Goal: Transaction & Acquisition: Purchase product/service

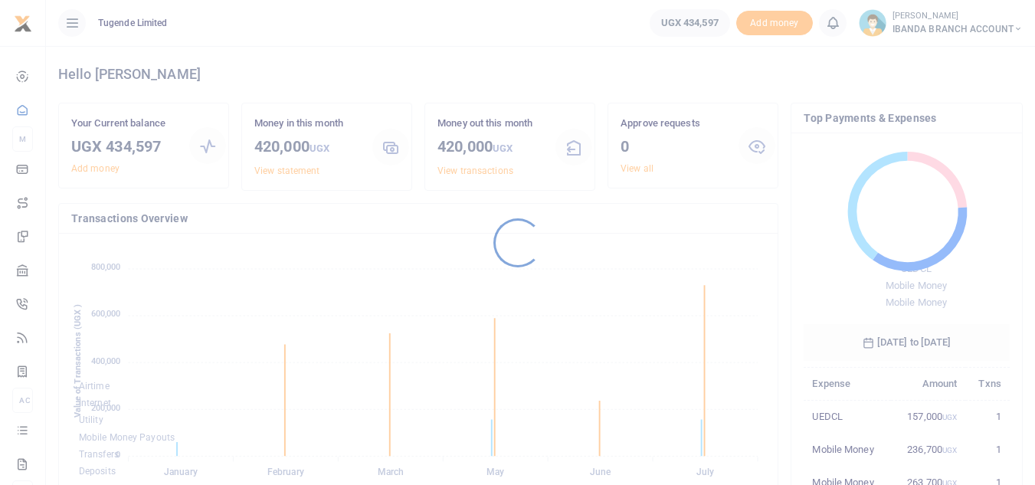
scroll to position [204, 195]
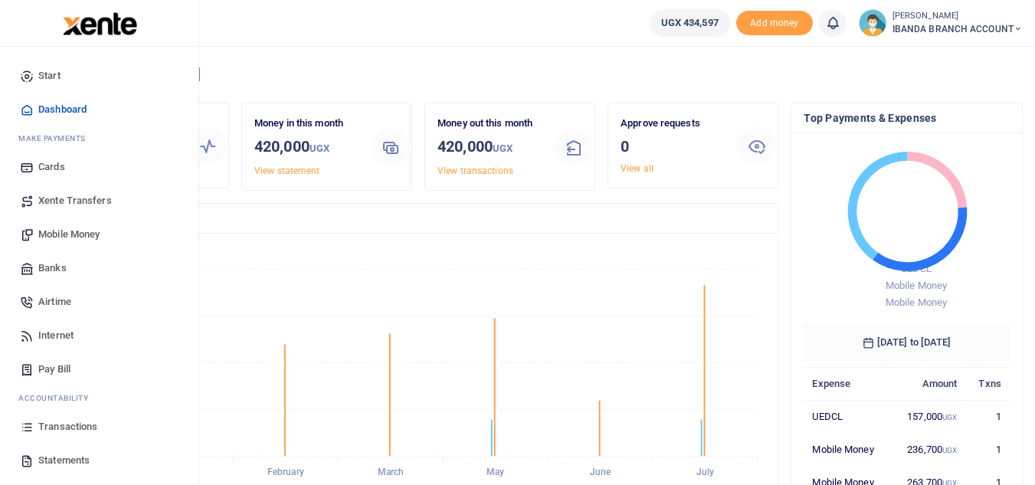
click at [76, 460] on span "Statements" at bounding box center [63, 460] width 51 height 15
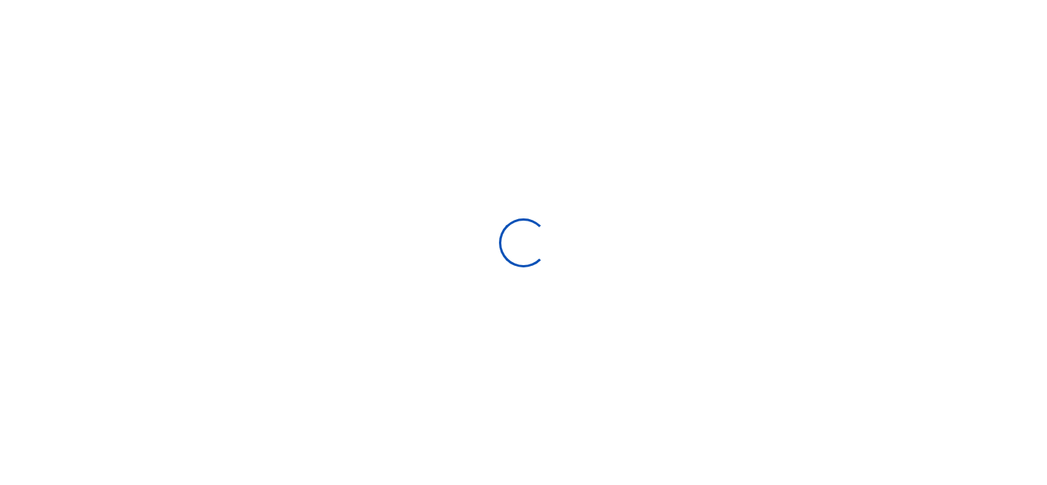
select select "ALL"
type input "07/16/2025 - 08/14/2025"
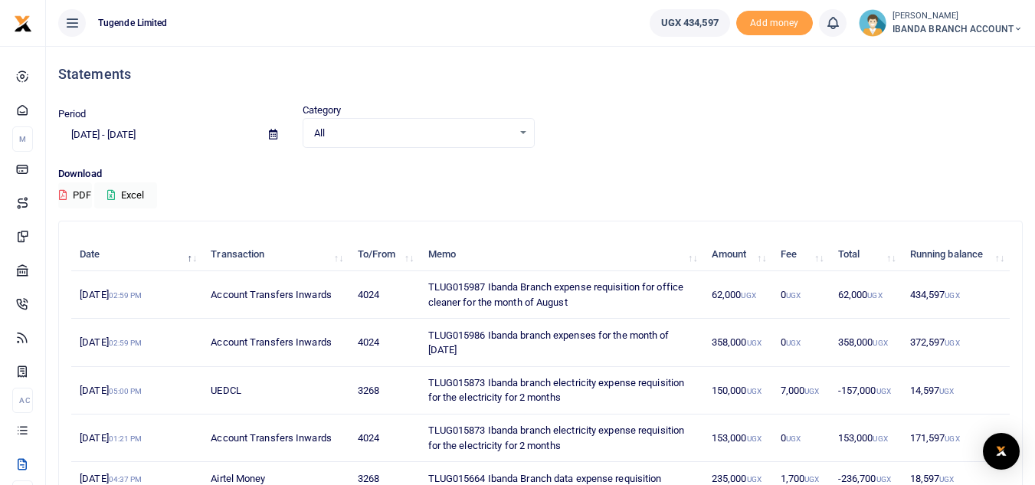
click at [972, 25] on span "IBANDA BRANCH ACCOUNT" at bounding box center [958, 29] width 130 height 14
click at [968, 50] on link "Switch accounts" at bounding box center [960, 55] width 121 height 21
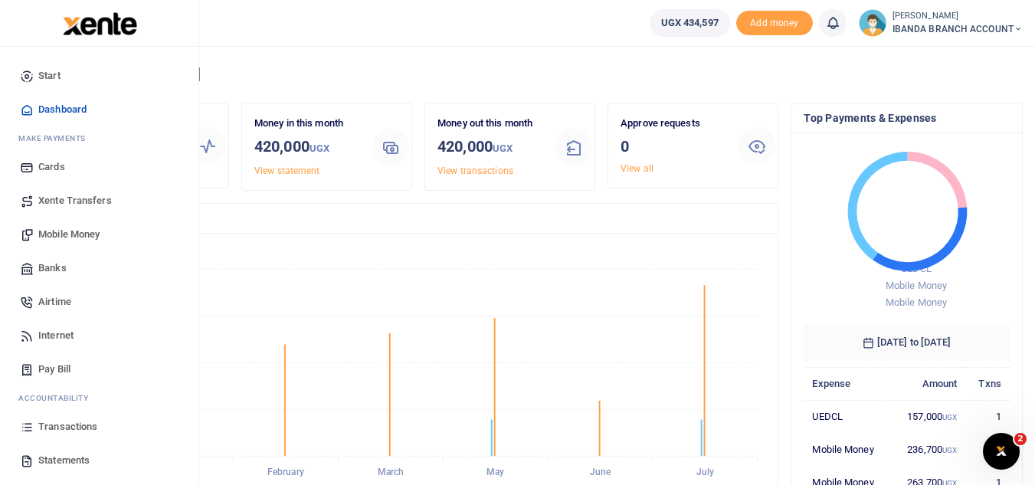
click at [61, 458] on span "Statements" at bounding box center [63, 460] width 51 height 15
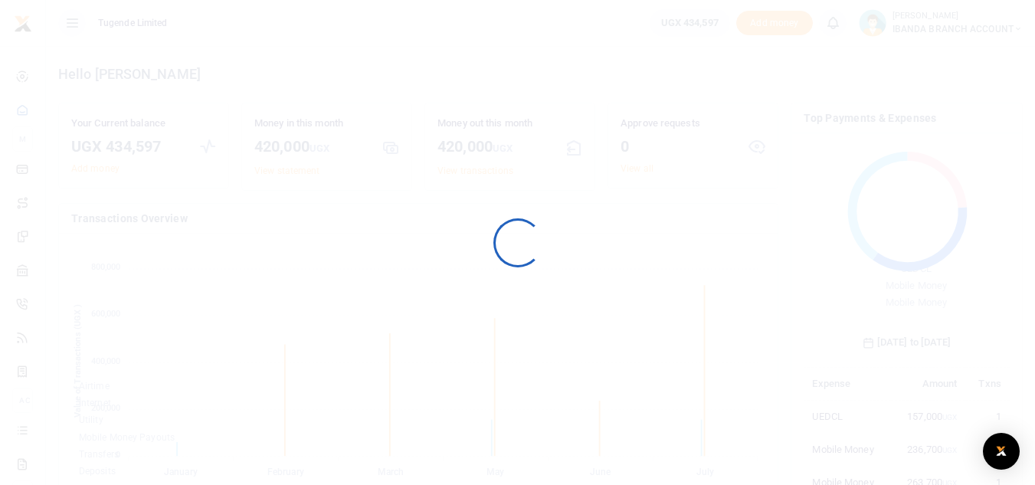
scroll to position [204, 195]
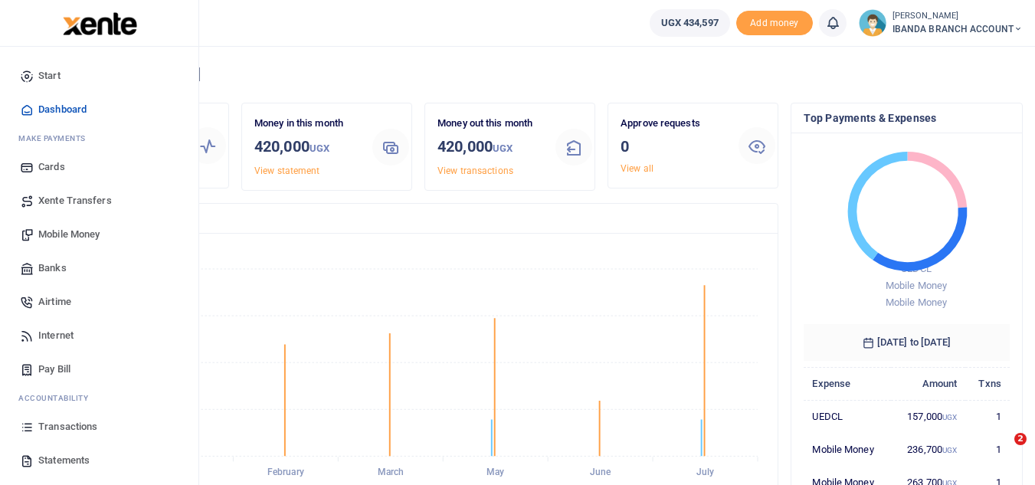
click at [77, 228] on span "Mobile Money" at bounding box center [68, 234] width 61 height 15
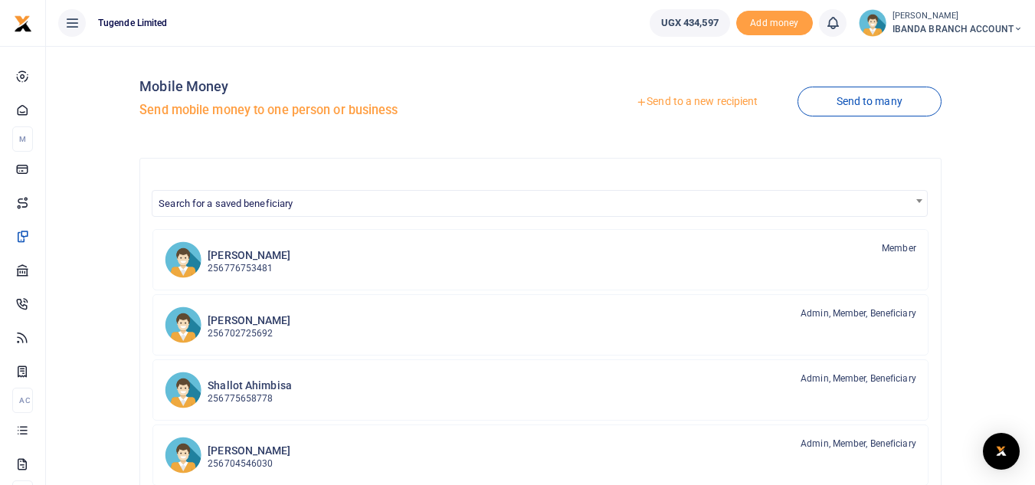
click at [703, 100] on link "Send to a new recipient" at bounding box center [697, 102] width 200 height 28
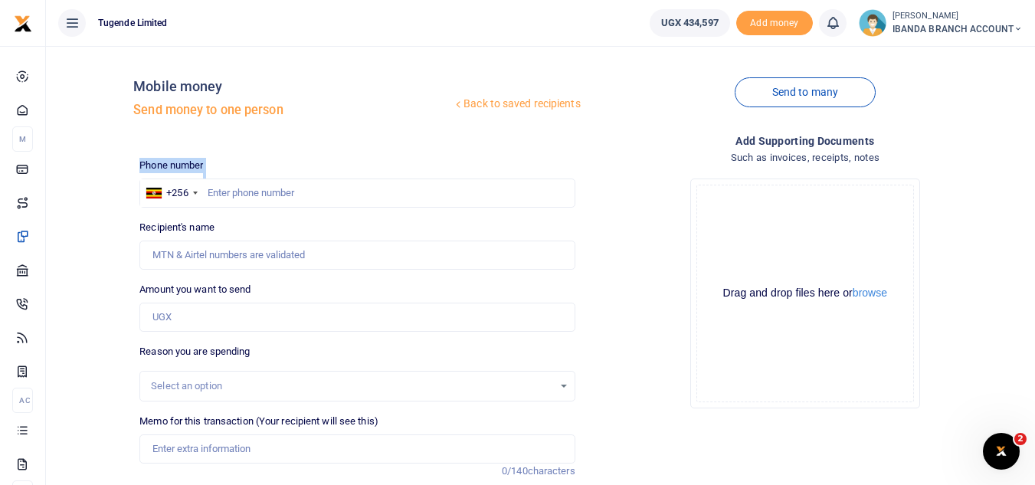
drag, startPoint x: 209, startPoint y: 172, endPoint x: 218, endPoint y: 185, distance: 15.9
click at [218, 185] on div "Phone number +256 [GEOGRAPHIC_DATA] +256 Phone is required." at bounding box center [356, 183] width 435 height 50
click at [218, 185] on input "text" at bounding box center [356, 193] width 435 height 29
paste input "0775 085981"
click at [215, 192] on input "0775 085981" at bounding box center [356, 193] width 435 height 29
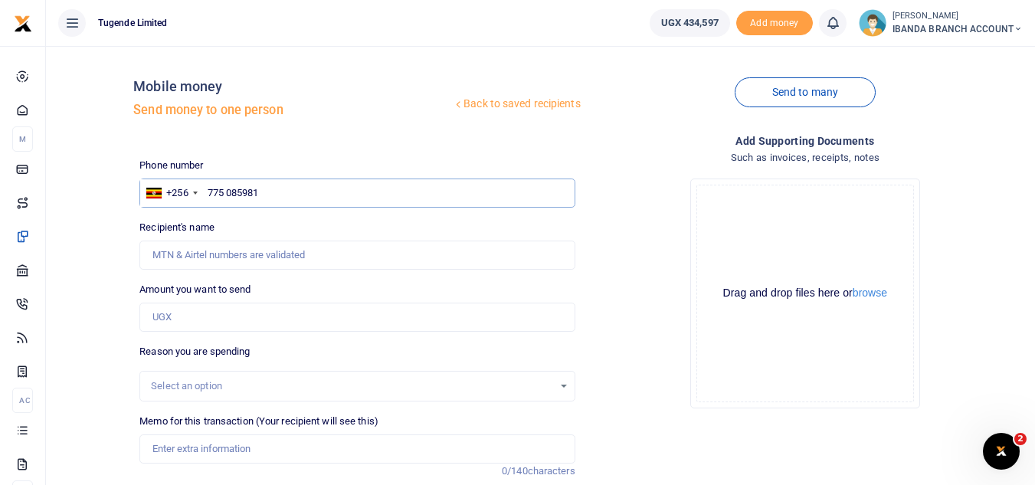
click at [279, 190] on input "775 085981" at bounding box center [356, 193] width 435 height 29
click at [208, 189] on input "775 085981" at bounding box center [356, 193] width 435 height 29
click at [288, 193] on input "775 085981" at bounding box center [356, 193] width 435 height 29
type input "7"
paste input "775 085981"
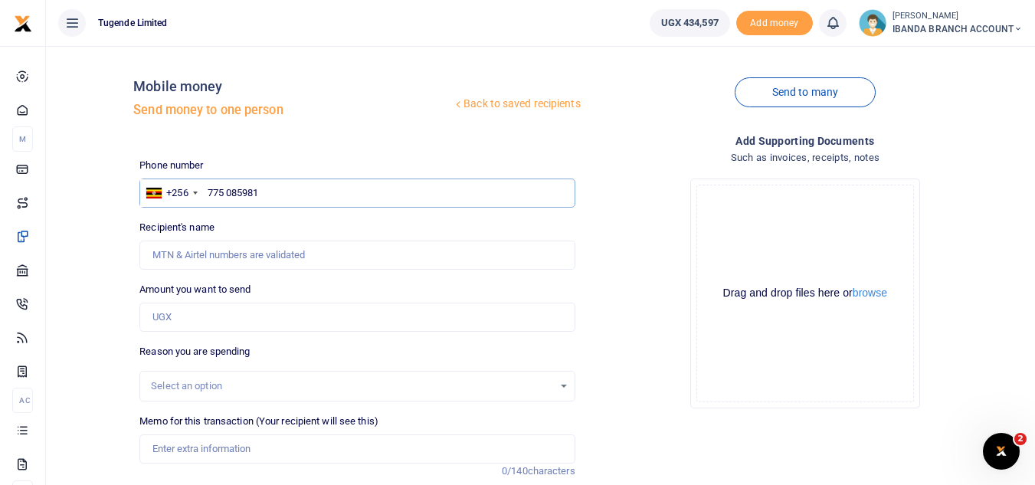
click at [210, 197] on input "775 085981" at bounding box center [356, 193] width 435 height 29
click at [349, 191] on input "0775085981 775 085981" at bounding box center [356, 193] width 435 height 29
type input "0775085981"
type input "[PERSON_NAME]"
type input "0775085981"
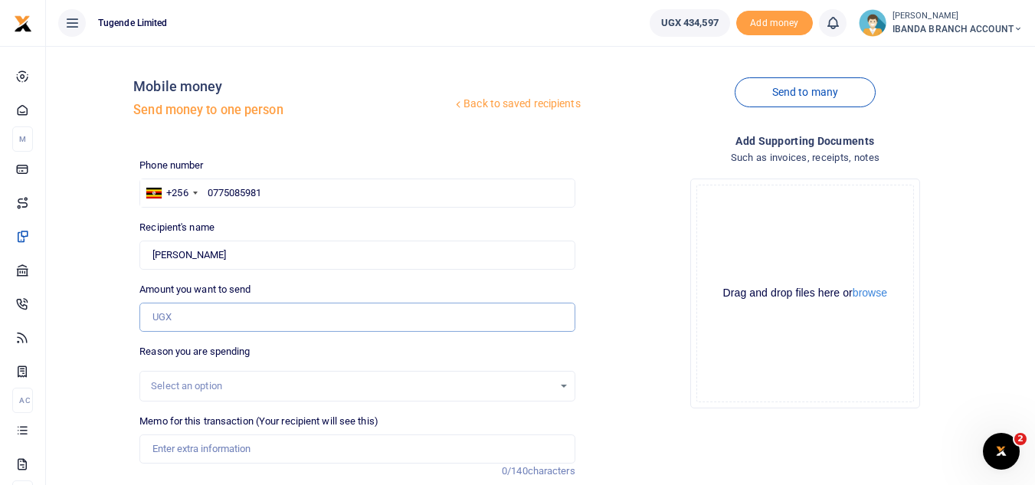
click at [182, 320] on input "Amount you want to send" at bounding box center [356, 317] width 435 height 29
click at [208, 454] on input "Memo for this transaction (Your recipient will see this)" at bounding box center [356, 448] width 435 height 29
paste input "TLUG015986 Ibanda branch expenses for the month of Aug 2025"
type input "TLUG015986 Ibanda branch expenses for the month of Aug 2025"
click at [208, 320] on input "Amount you want to send" at bounding box center [356, 317] width 435 height 29
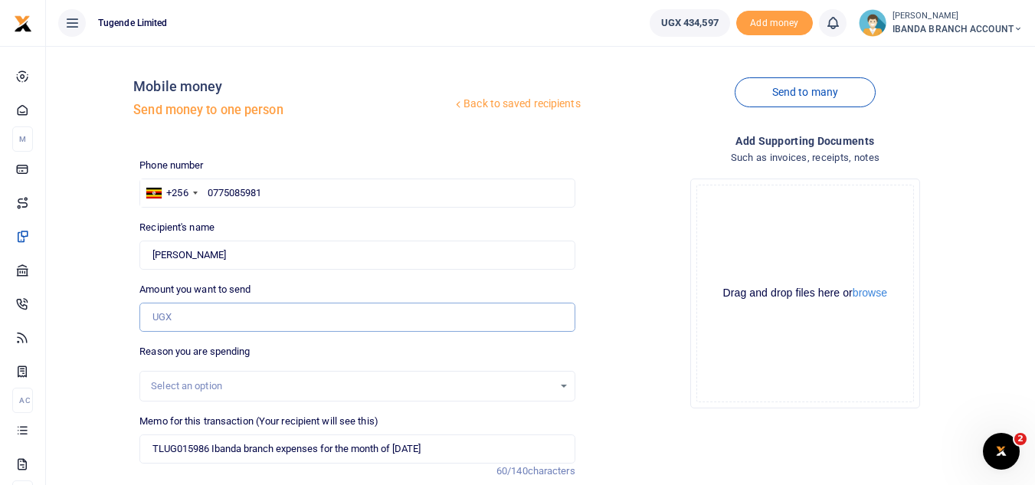
paste input "358,000"
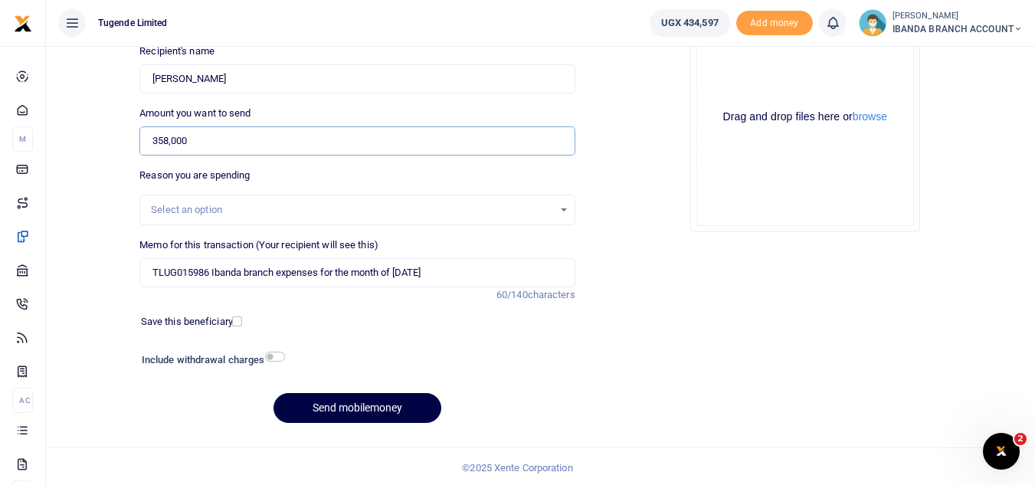
scroll to position [179, 0]
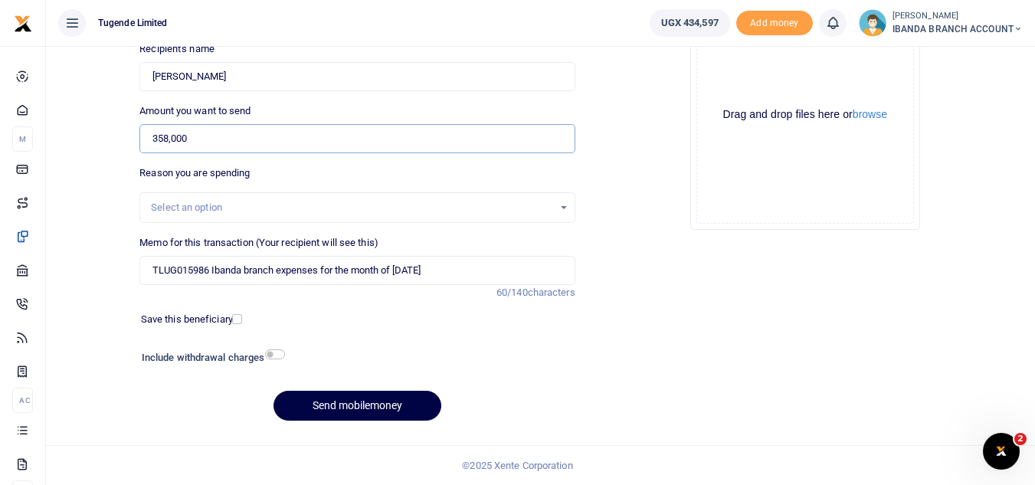
type input "358,000"
click at [241, 319] on input "checkbox" at bounding box center [237, 319] width 10 height 10
checkbox input "true"
click at [362, 413] on button "Send mobilemoney" at bounding box center [358, 406] width 168 height 30
click at [509, 356] on div at bounding box center [414, 359] width 260 height 25
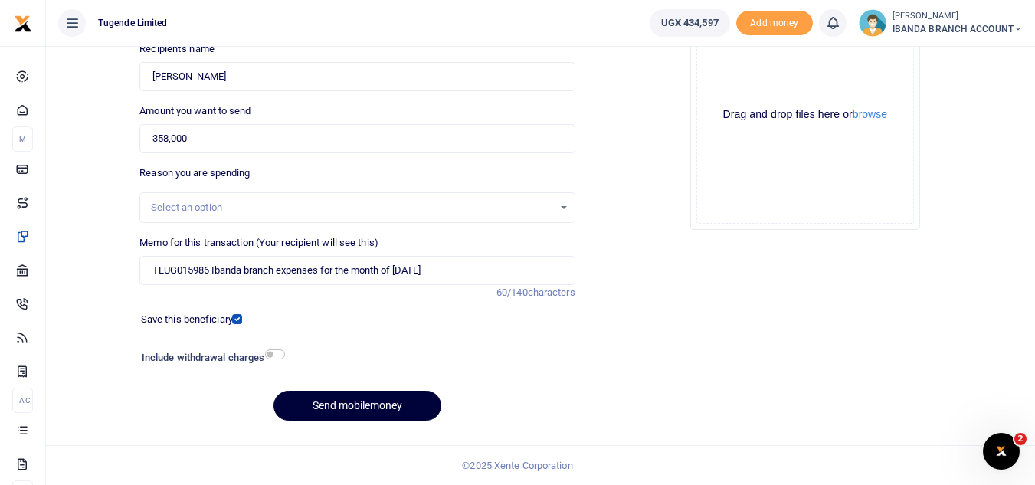
click at [335, 408] on button "Send mobilemoney" at bounding box center [358, 406] width 168 height 30
click at [385, 61] on div "Recipient's name Found Name is required." at bounding box center [356, 66] width 435 height 50
click at [371, 405] on button "Send mobilemoney" at bounding box center [358, 406] width 168 height 30
click at [679, 284] on div "Add supporting Documents Such as invoices, receipts, notes Drop your files here…" at bounding box center [806, 194] width 448 height 480
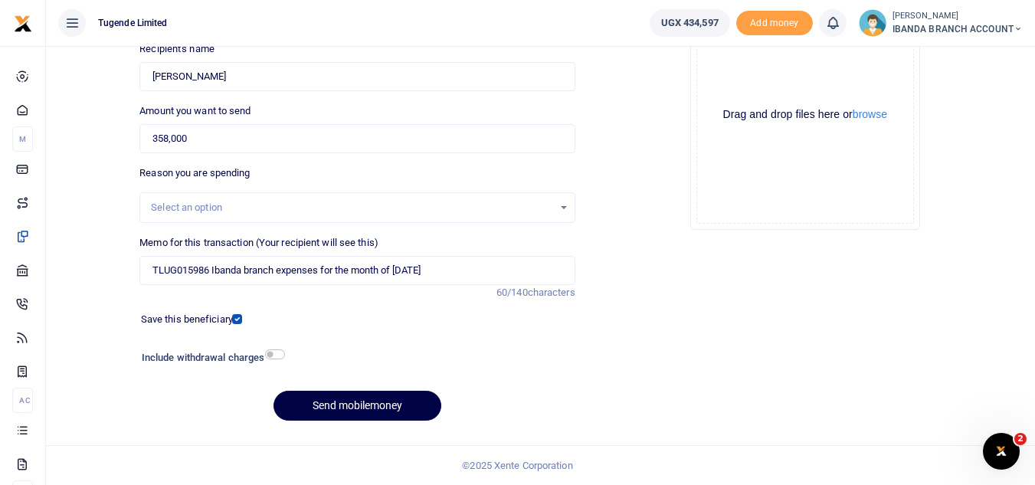
click at [762, 258] on div "Add supporting Documents Such as invoices, receipts, notes Drop your files here…" at bounding box center [806, 194] width 448 height 480
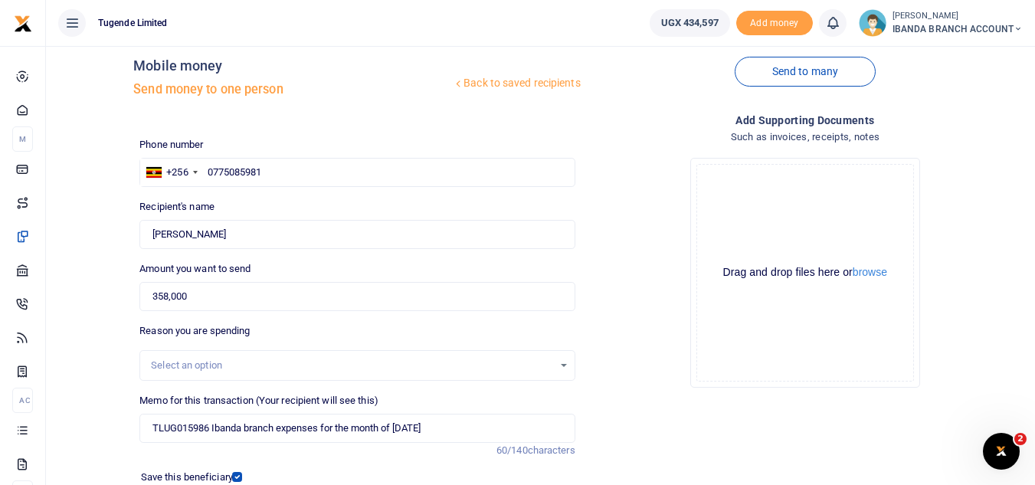
scroll to position [19, 0]
click at [297, 173] on input "0775085981" at bounding box center [356, 173] width 435 height 29
click at [273, 238] on input "Found" at bounding box center [356, 235] width 435 height 29
click at [216, 296] on input "358,000" at bounding box center [356, 298] width 435 height 29
click at [466, 429] on input "TLUG015986 Ibanda branch expenses for the month of Aug 2025" at bounding box center [356, 429] width 435 height 29
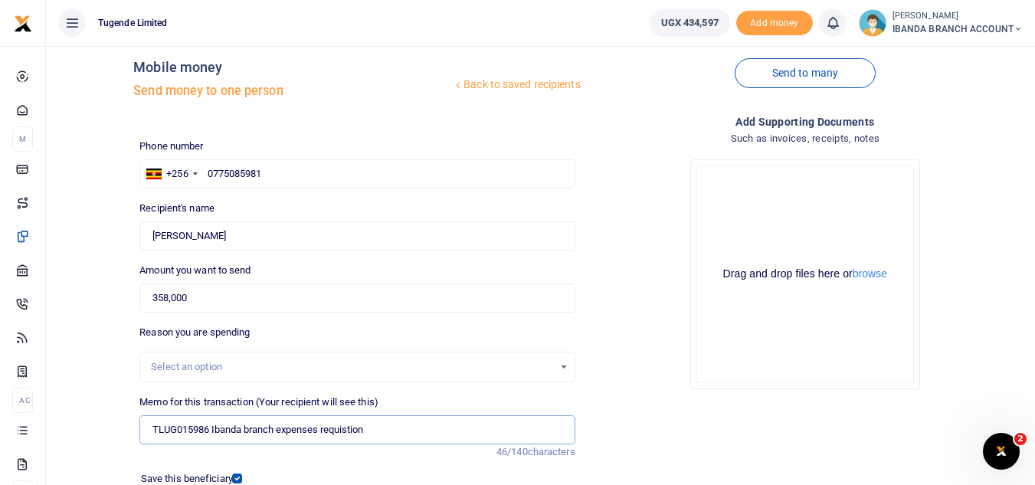
click at [363, 435] on input "TLUG015986 Ibanda branch expenses requistion" at bounding box center [356, 429] width 435 height 29
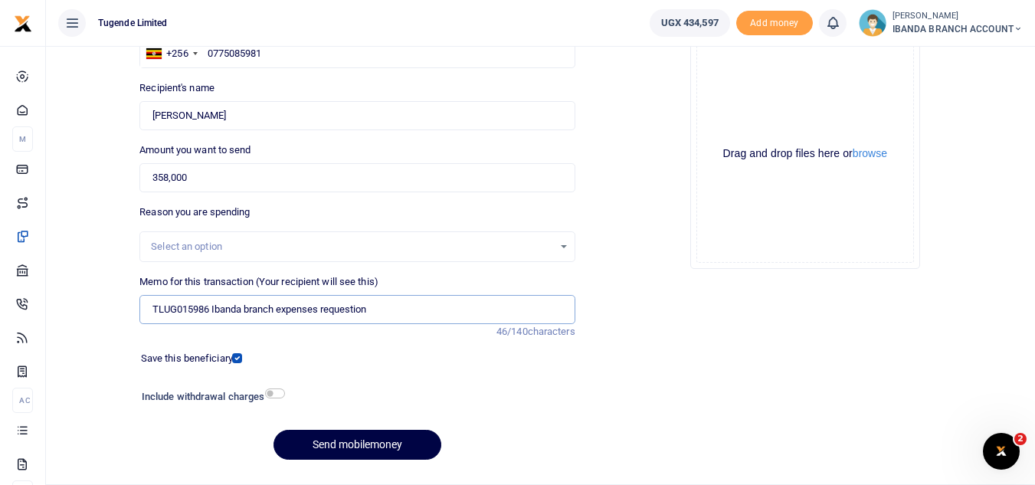
scroll to position [179, 0]
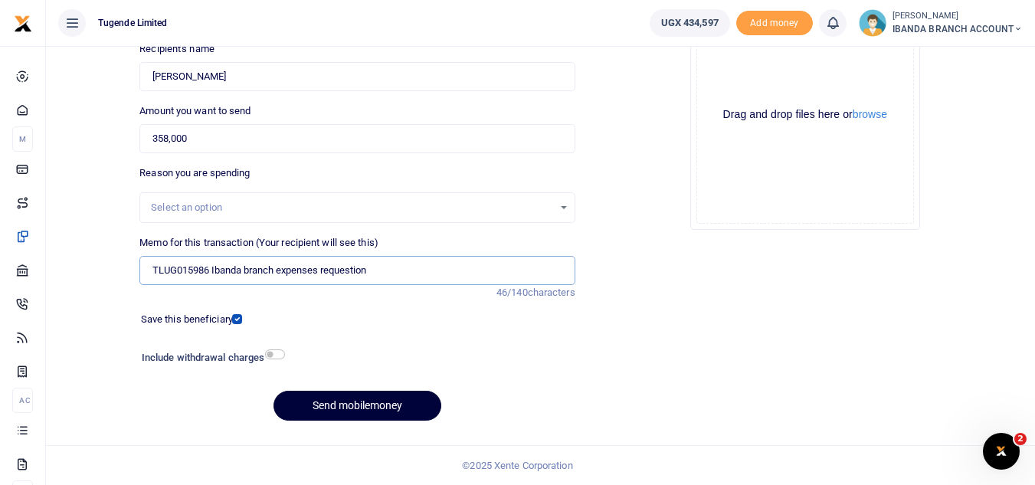
type input "TLUG015986 Ibanda branch expenses requestion"
click at [356, 408] on button "Send mobilemoney" at bounding box center [358, 406] width 168 height 30
click at [650, 182] on div "Drop your files here Drag and drop files here or browse Powered by Uppy" at bounding box center [805, 115] width 435 height 254
click at [211, 138] on input "358,000" at bounding box center [356, 138] width 435 height 29
type input "3"
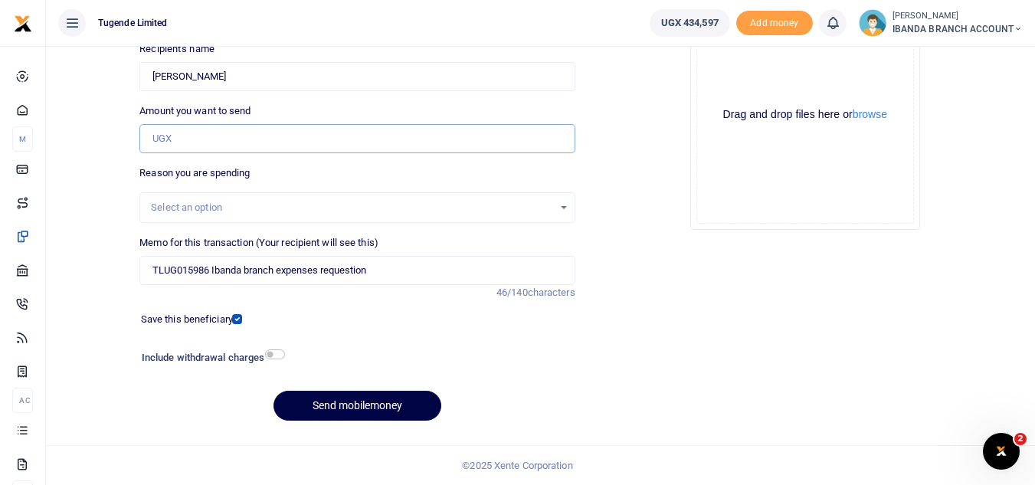
type input "0"
type input "358,000"
click at [691, 223] on div "Drop your files here Drag and drop files here or browse Powered by Uppy" at bounding box center [805, 115] width 228 height 228
click at [395, 269] on input "TLUG015986 Ibanda branch expenses requestion" at bounding box center [356, 270] width 435 height 29
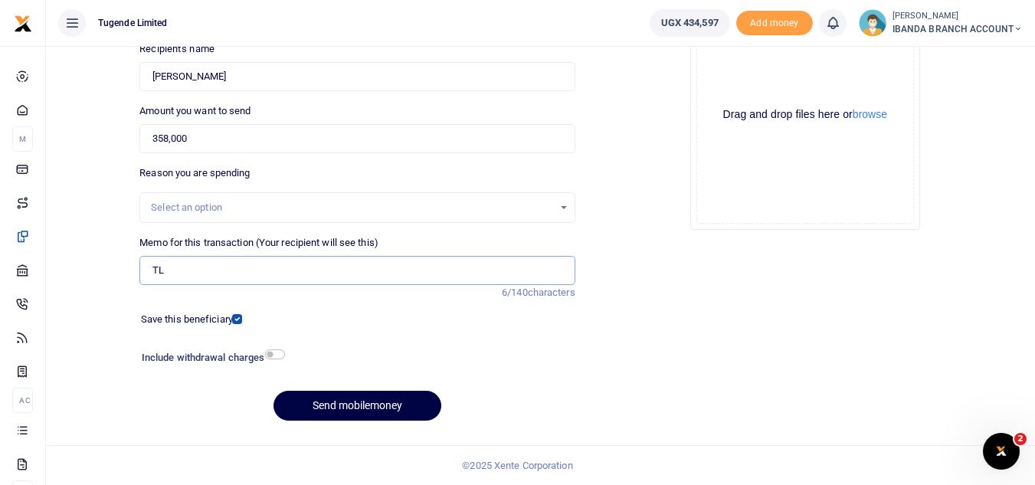
type input "T"
paste input "358,000"
type input "3"
paste input "TLUG015986 Ibanda branch expenses for the month of Aug 2025"
type input "TLUG015986 Ibanda branch expenses for the month of Aug 2025"
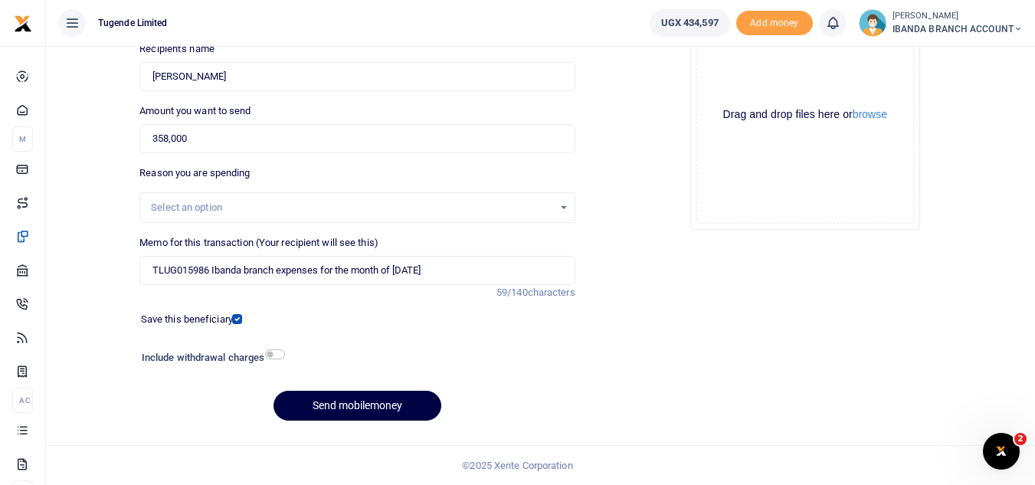
click at [307, 312] on div at bounding box center [276, 319] width 71 height 15
click at [233, 320] on input "checkbox" at bounding box center [237, 319] width 10 height 10
click at [236, 320] on input "checkbox" at bounding box center [237, 319] width 10 height 10
checkbox input "true"
click at [369, 408] on button "Send mobilemoney" at bounding box center [358, 406] width 168 height 30
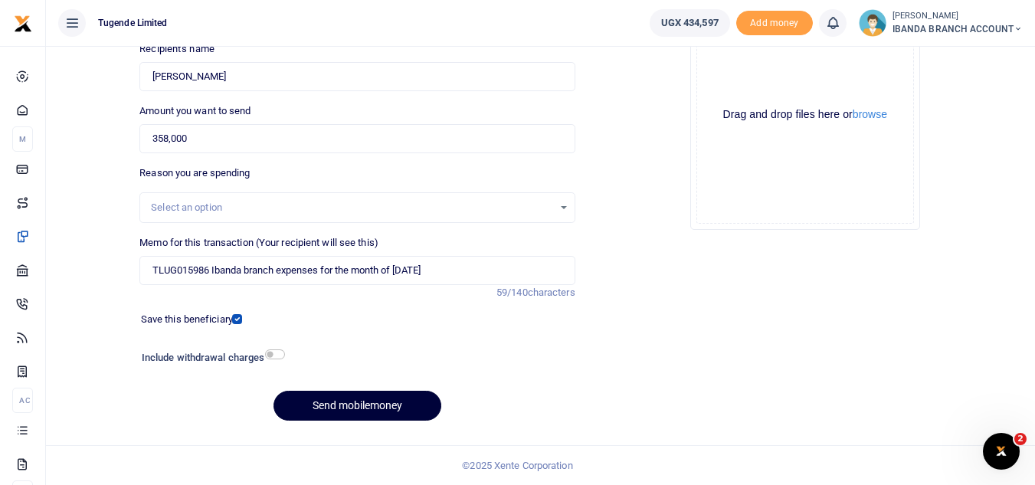
click at [369, 408] on button "Send mobilemoney" at bounding box center [358, 406] width 168 height 30
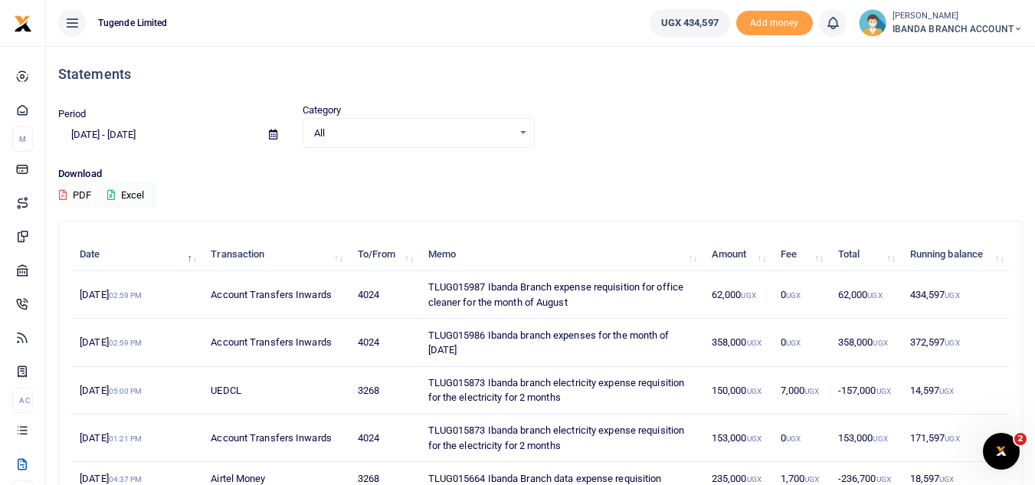
drag, startPoint x: 457, startPoint y: 349, endPoint x: 415, endPoint y: 337, distance: 44.6
click at [415, 337] on tr "8th Aug 2025 02:59 PM Account Transfers Inwards 4024 TLUG015986 Ibanda branch e…" at bounding box center [540, 343] width 939 height 48
copy tr "TLUG015986 Ibanda branch expenses for the month of Aug 2025"
drag, startPoint x: 749, startPoint y: 342, endPoint x: 712, endPoint y: 341, distance: 36.8
click at [712, 341] on td "358,000 UGX" at bounding box center [737, 343] width 69 height 48
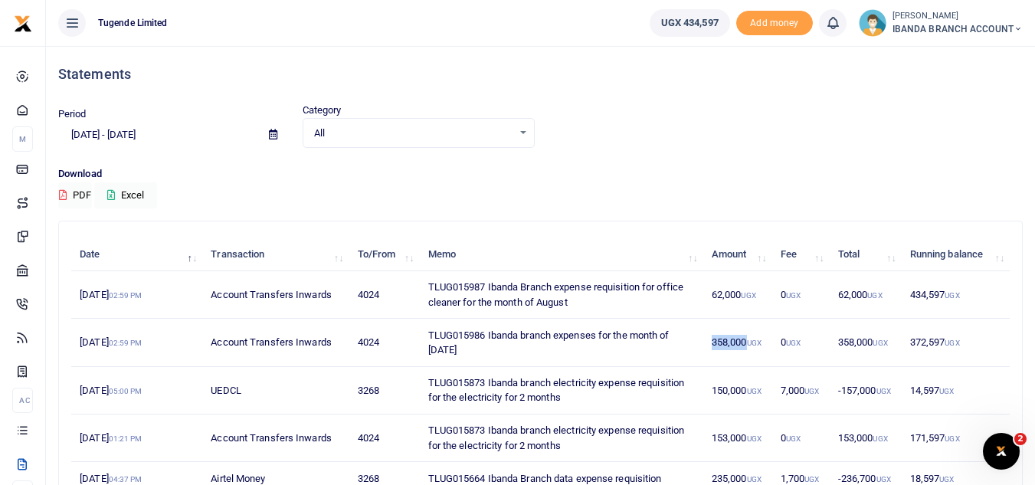
copy td "358,000"
click at [454, 351] on td "TLUG015986 Ibanda branch expenses for the month of Aug 2025" at bounding box center [561, 343] width 284 height 48
drag, startPoint x: 454, startPoint y: 351, endPoint x: 430, endPoint y: 338, distance: 27.8
click at [430, 338] on td "TLUG015986 Ibanda branch expenses for the month of Aug 2025" at bounding box center [561, 343] width 284 height 48
copy td "TLUG015986 Ibanda branch expenses for the month of Aug 2025"
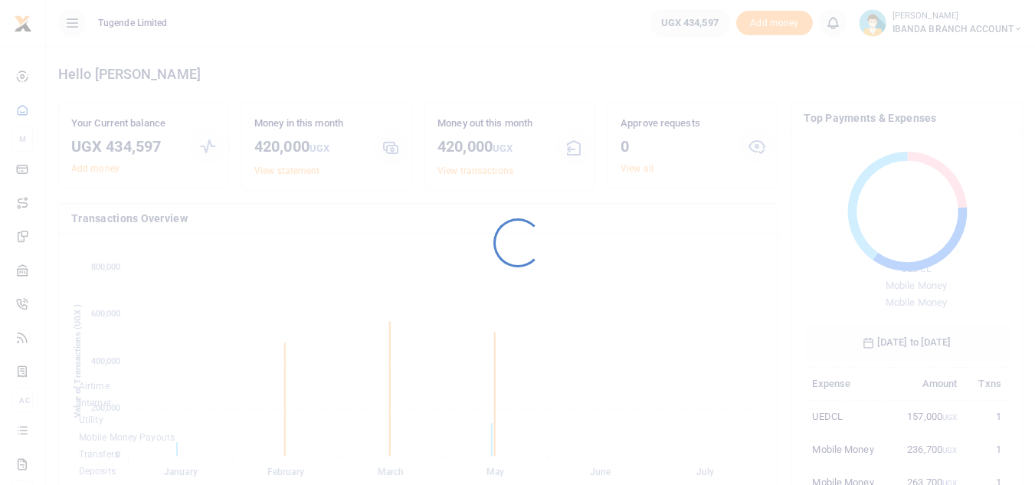
scroll to position [204, 195]
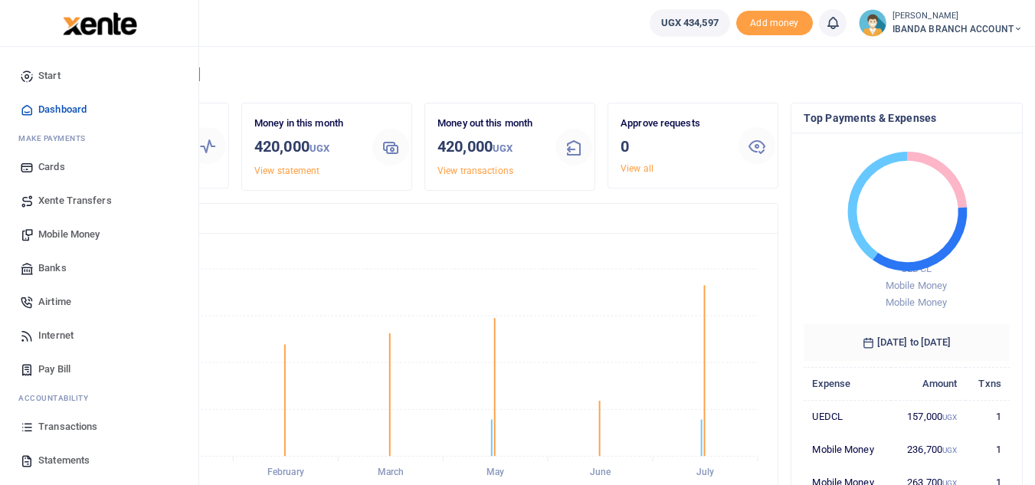
click at [69, 457] on span "Statements" at bounding box center [63, 460] width 51 height 15
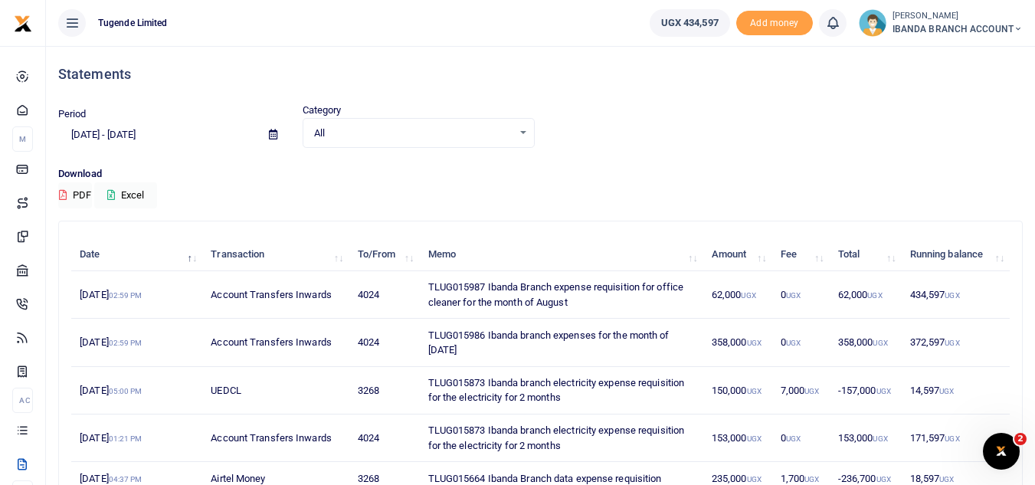
drag, startPoint x: 461, startPoint y: 345, endPoint x: 428, endPoint y: 330, distance: 36.0
click at [428, 330] on td "TLUG015986 Ibanda branch expenses for the month of Aug 2025" at bounding box center [561, 343] width 284 height 48
copy td "TLUG015986 Ibanda branch expenses for the month of Aug 2025"
click at [600, 202] on div "Download PDF Excel" at bounding box center [540, 187] width 965 height 42
click at [581, 300] on td "TLUG015987 Ibanda Branch expense requisition for office cleaner for the month o…" at bounding box center [561, 295] width 284 height 48
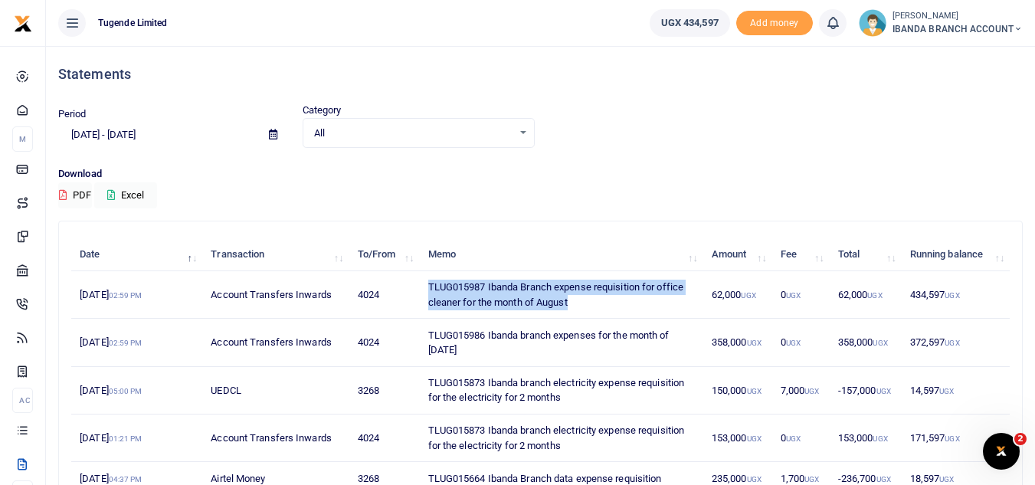
drag, startPoint x: 575, startPoint y: 297, endPoint x: 426, endPoint y: 289, distance: 149.6
click at [426, 289] on td "TLUG015987 Ibanda Branch expense requisition for office cleaner for the month o…" at bounding box center [561, 295] width 284 height 48
copy td "TLUG015987 Ibanda Branch expense requisition for office cleaner for the month o…"
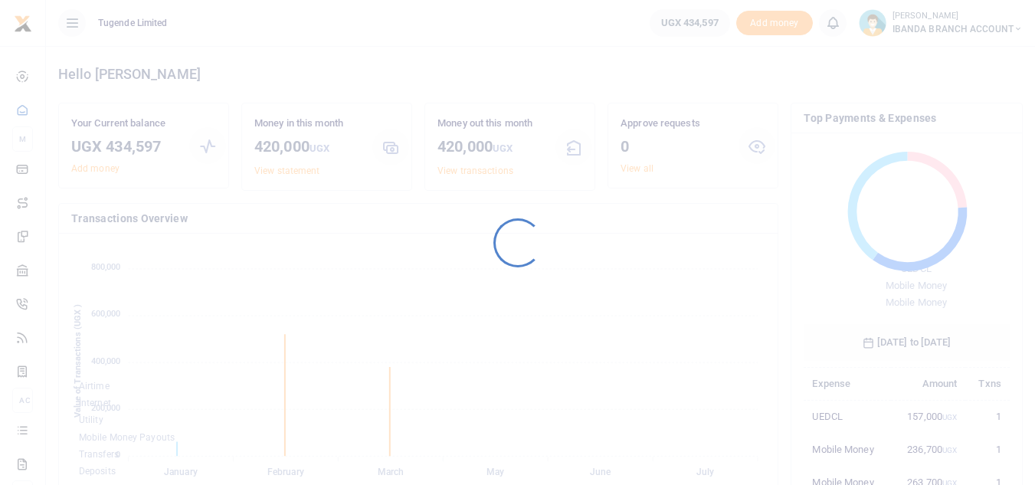
scroll to position [204, 195]
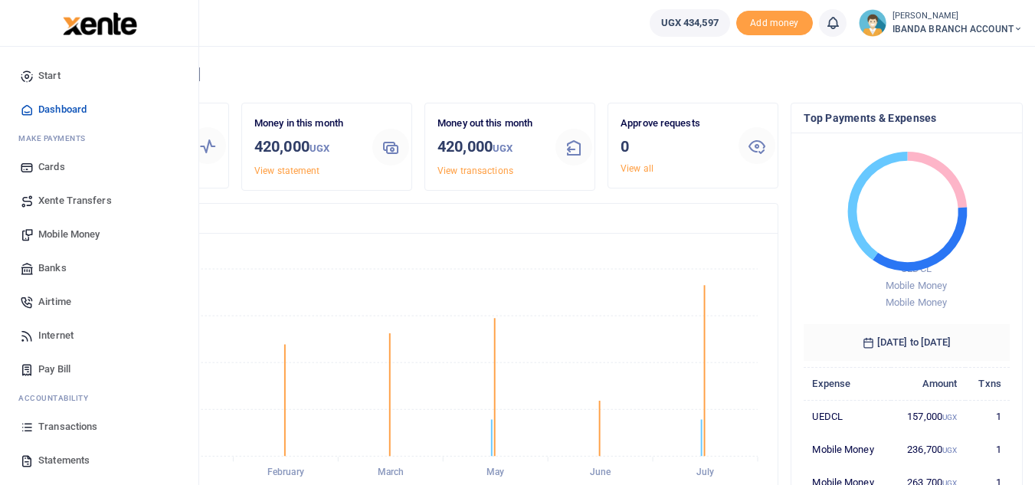
click at [83, 235] on span "Mobile Money" at bounding box center [68, 234] width 61 height 15
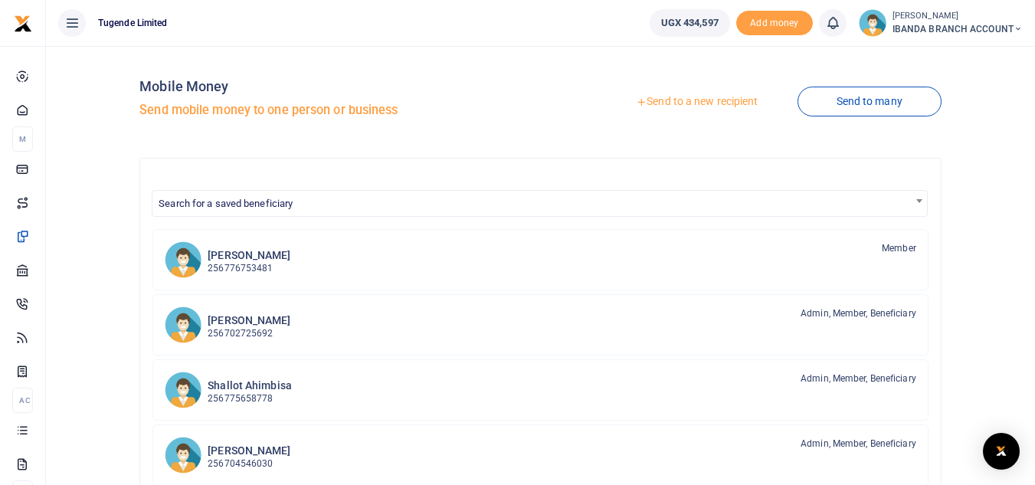
click at [707, 107] on link "Send to a new recipient" at bounding box center [697, 102] width 200 height 28
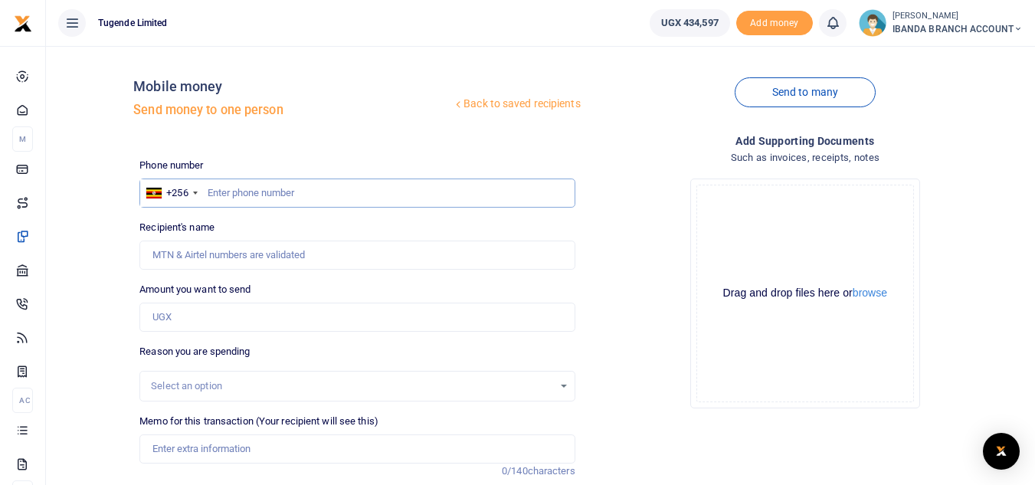
click at [220, 195] on input "text" at bounding box center [356, 193] width 435 height 29
type input "7"
click at [337, 222] on div "Recipient's name Name is required." at bounding box center [356, 245] width 435 height 50
click at [261, 188] on input "77508598" at bounding box center [356, 193] width 435 height 29
type input "775085981"
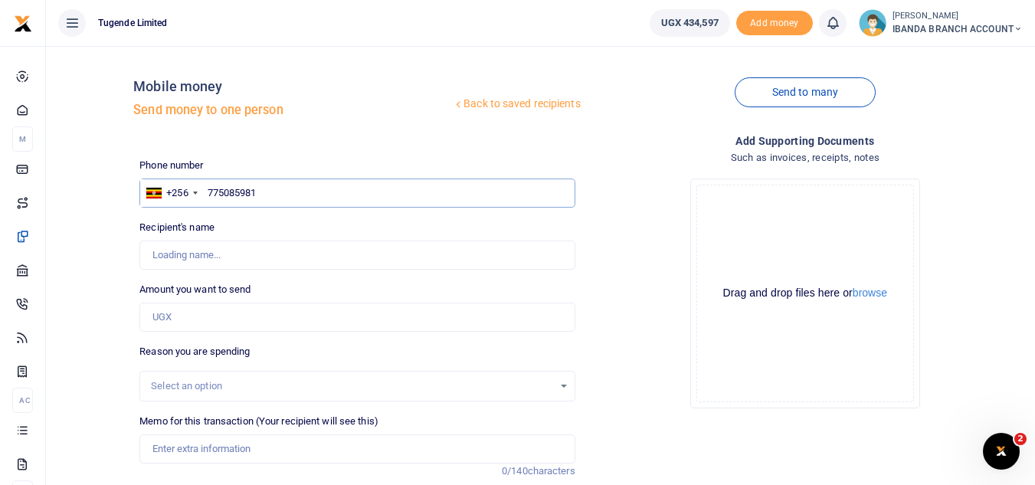
type input "Gaudensia Ninsiima"
type input "775085981"
click at [202, 320] on input "Amount you want to send" at bounding box center [356, 317] width 435 height 29
type input "358,000"
click at [658, 319] on div "Drop your files here Drag and drop files here or browse Powered by Uppy" at bounding box center [805, 293] width 435 height 254
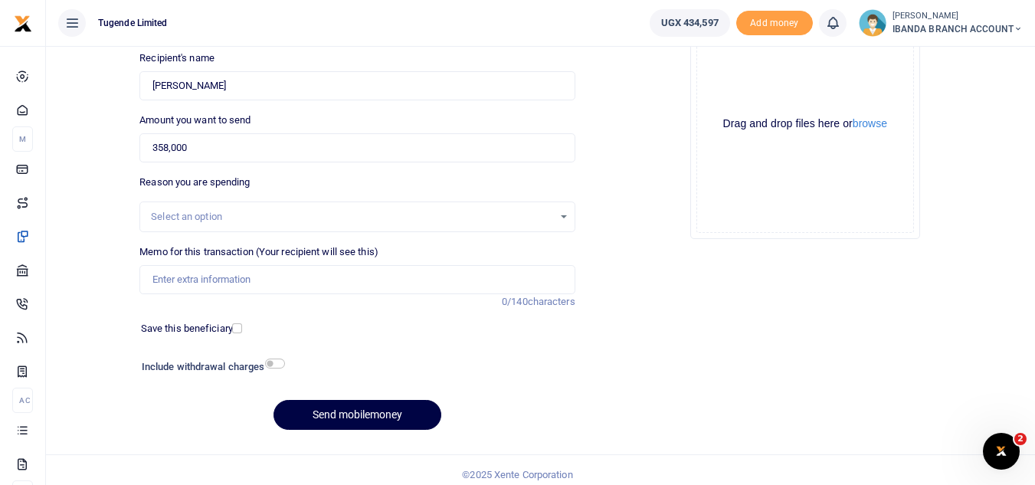
scroll to position [179, 0]
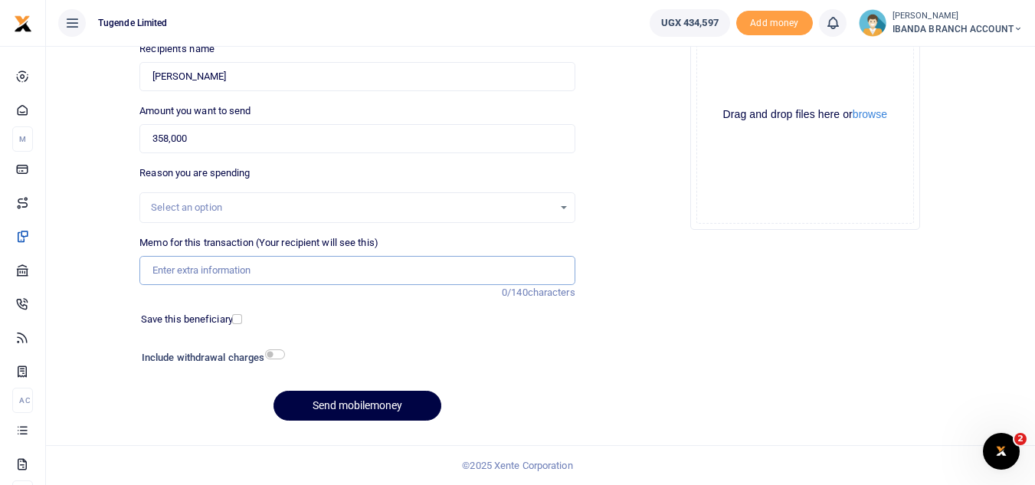
click at [168, 272] on input "Memo for this transaction (Your recipient will see this)" at bounding box center [356, 270] width 435 height 29
paste input "TLUG015986 Ibanda branch expenses for the month of Aug 2025"
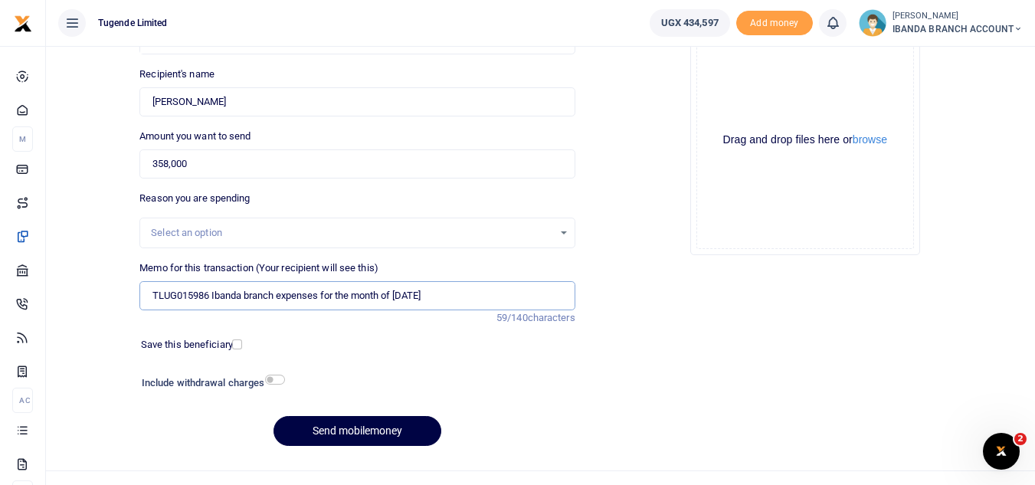
type input "TLUG015986 Ibanda branch expenses for the month of Aug 2025"
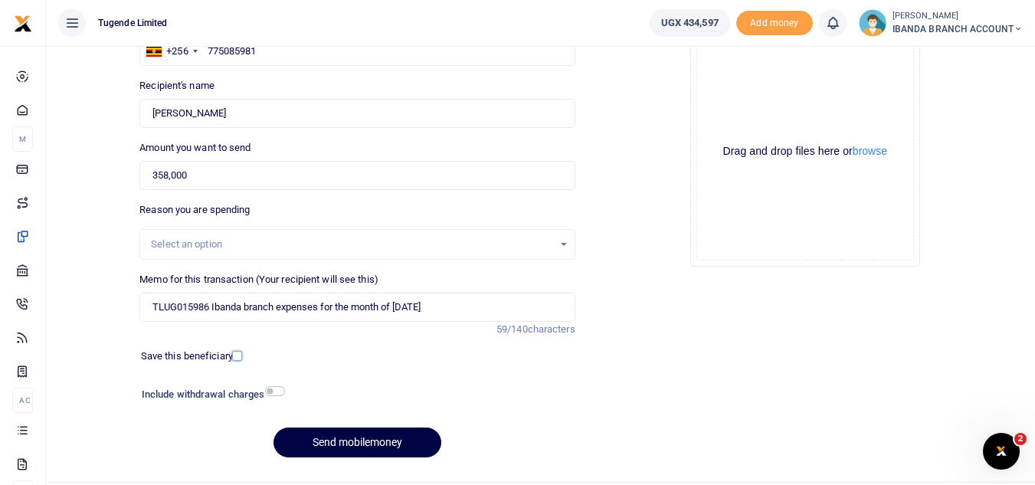
click at [238, 355] on input "checkbox" at bounding box center [237, 356] width 10 height 10
checkbox input "true"
click at [351, 446] on button "Send mobilemoney" at bounding box center [358, 443] width 168 height 30
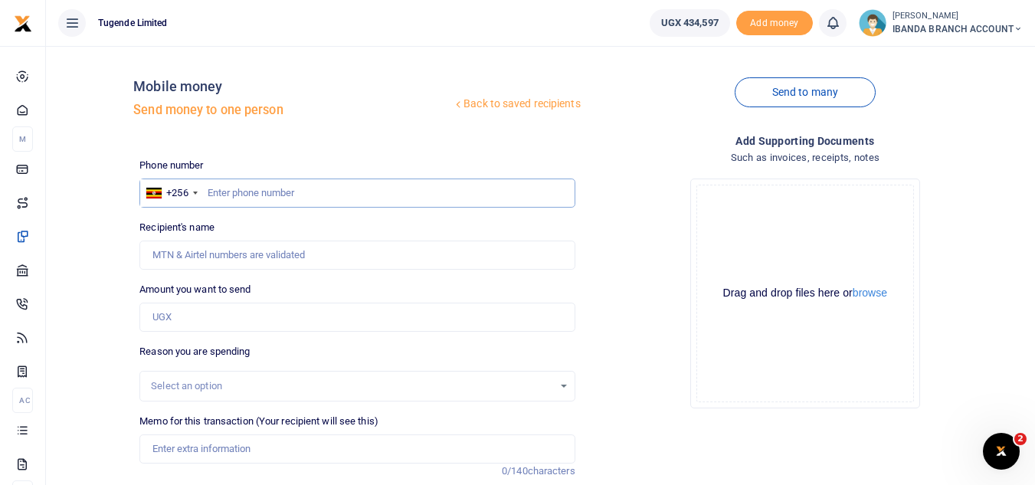
click at [232, 194] on input "text" at bounding box center [356, 193] width 435 height 29
paste input "769056917"
type input "769056917"
type input "Jacenta Kemeza"
type input "769056917"
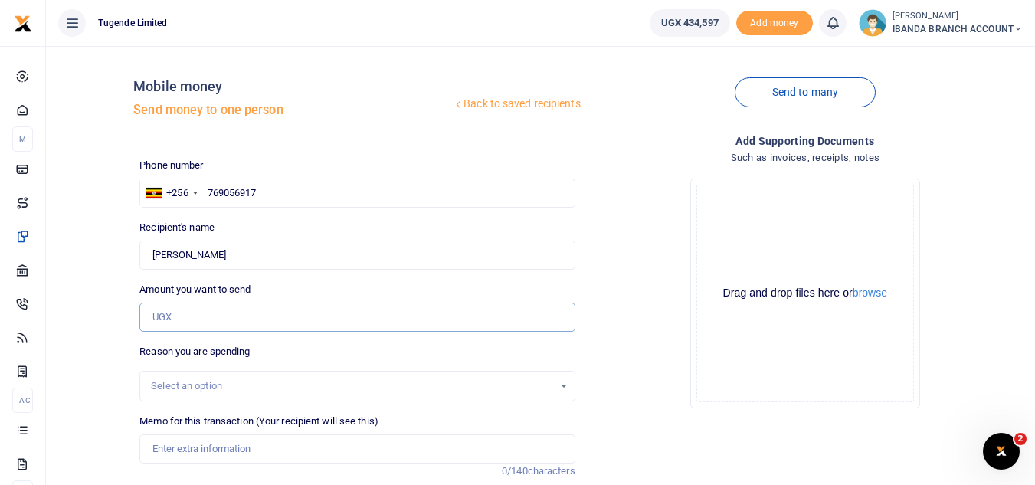
click at [192, 316] on input "Amount you want to send" at bounding box center [356, 317] width 435 height 29
type input "60,000"
click at [693, 439] on div "Add supporting Documents Such as invoices, receipts, notes Drop your files here…" at bounding box center [806, 373] width 448 height 480
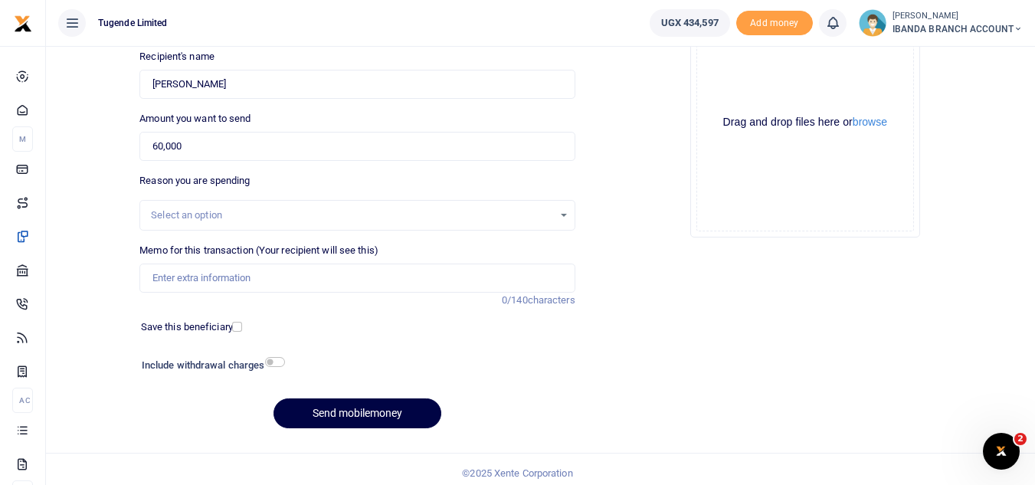
scroll to position [174, 0]
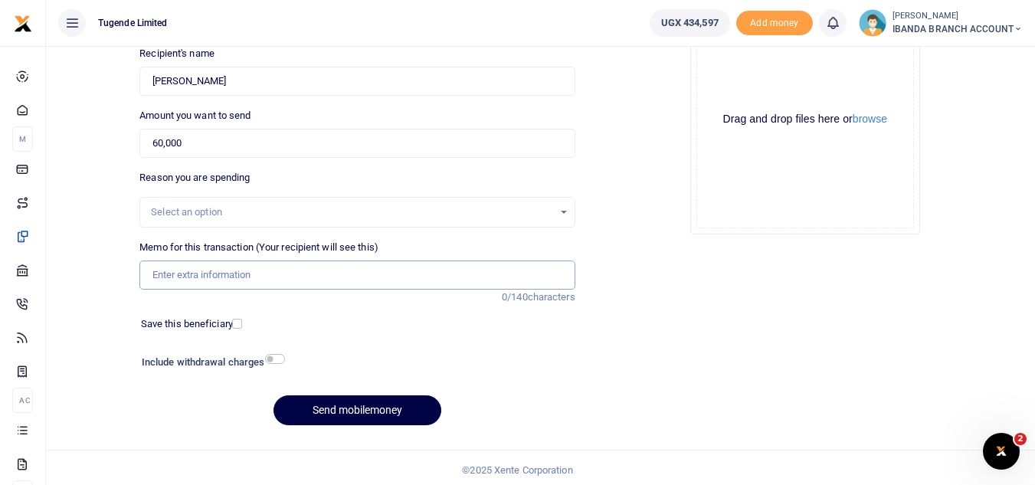
click at [197, 281] on input "Memo for this transaction (Your recipient will see this)" at bounding box center [356, 275] width 435 height 29
paste input "TLUG015987 Ibanda Branch expense requisition for office cleaner for the month o…"
type input "TLUG015987 Ibanda Branch expense requisition for office cleaner for the month o…"
click at [240, 326] on input "checkbox" at bounding box center [237, 324] width 10 height 10
checkbox input "true"
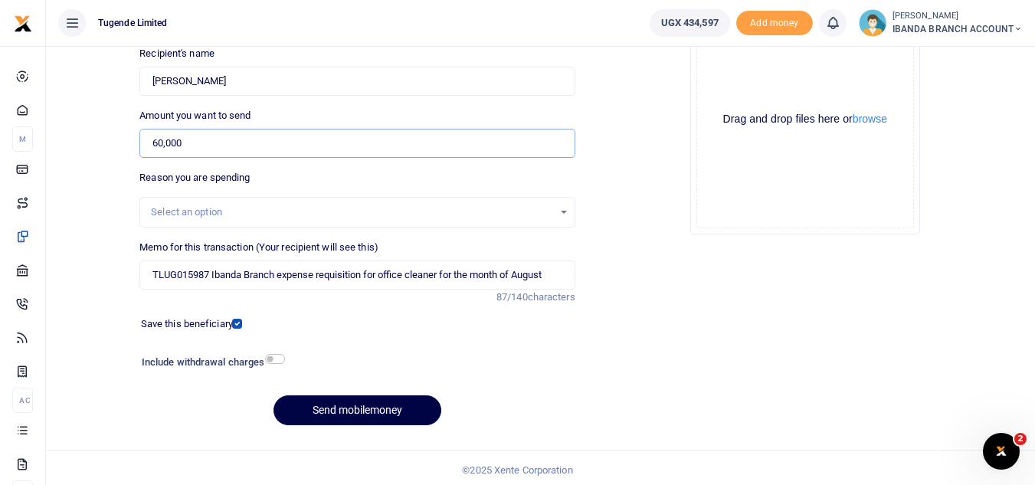
click at [161, 146] on input "60,000" at bounding box center [356, 143] width 435 height 29
click at [164, 144] on input "60,000" at bounding box center [356, 143] width 435 height 29
type input "62,000"
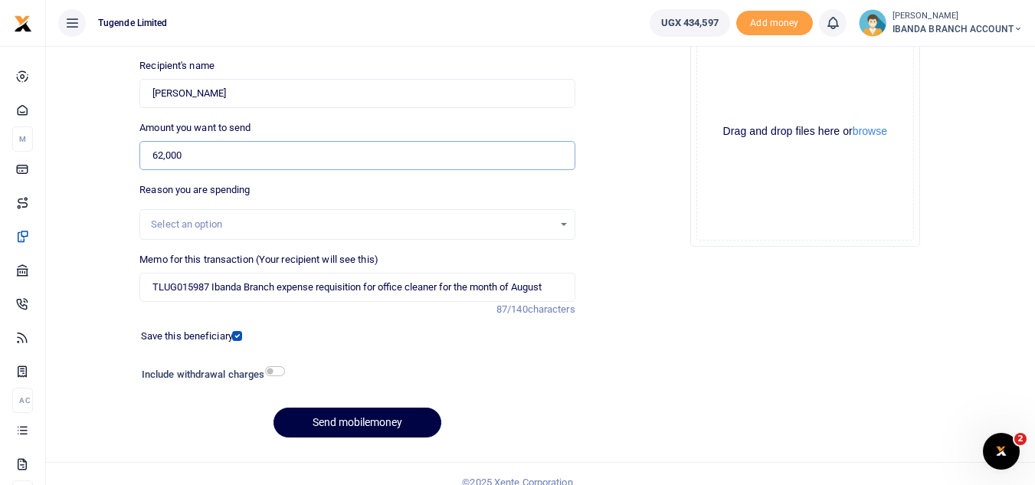
scroll to position [179, 0]
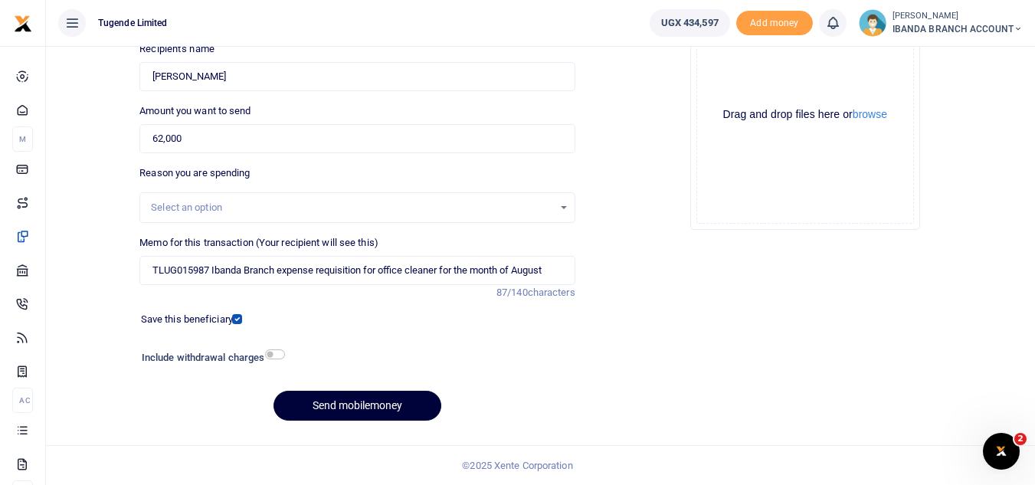
click at [331, 412] on button "Send mobilemoney" at bounding box center [358, 406] width 168 height 30
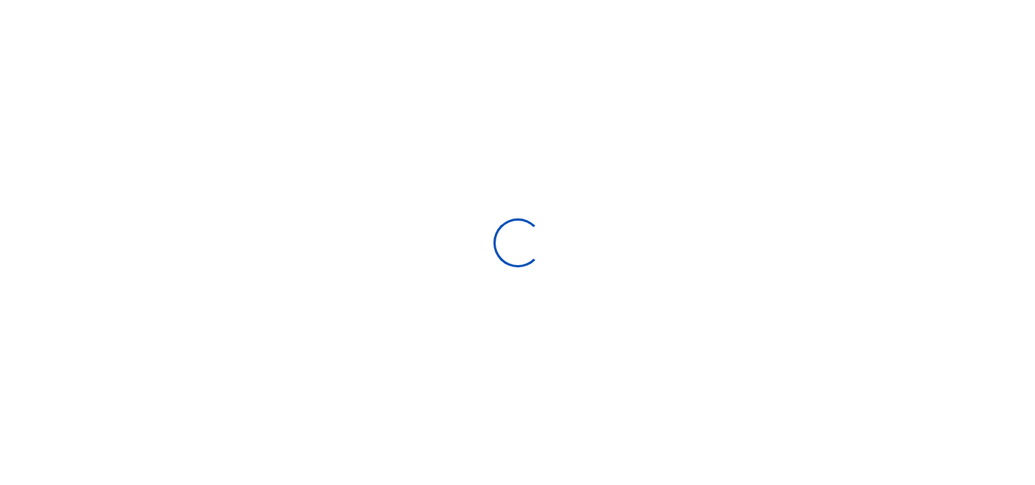
scroll to position [179, 0]
select select
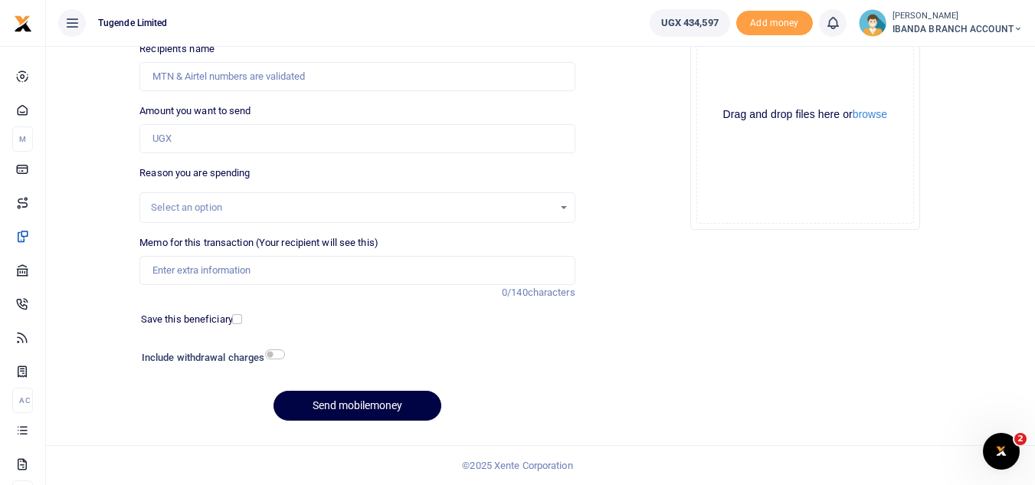
scroll to position [0, 0]
